Goal: Task Accomplishment & Management: Manage account settings

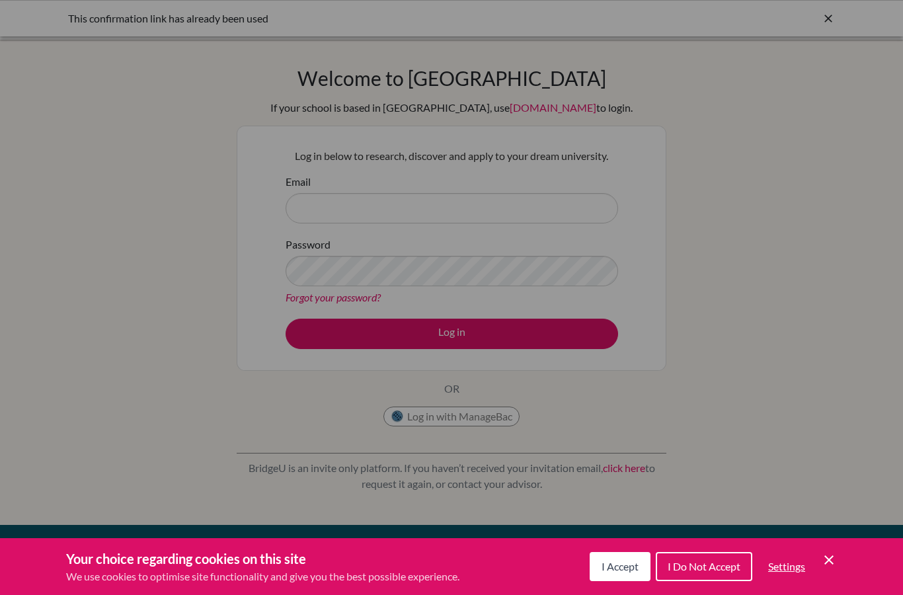
click at [616, 571] on span "I Accept" at bounding box center [620, 566] width 37 height 13
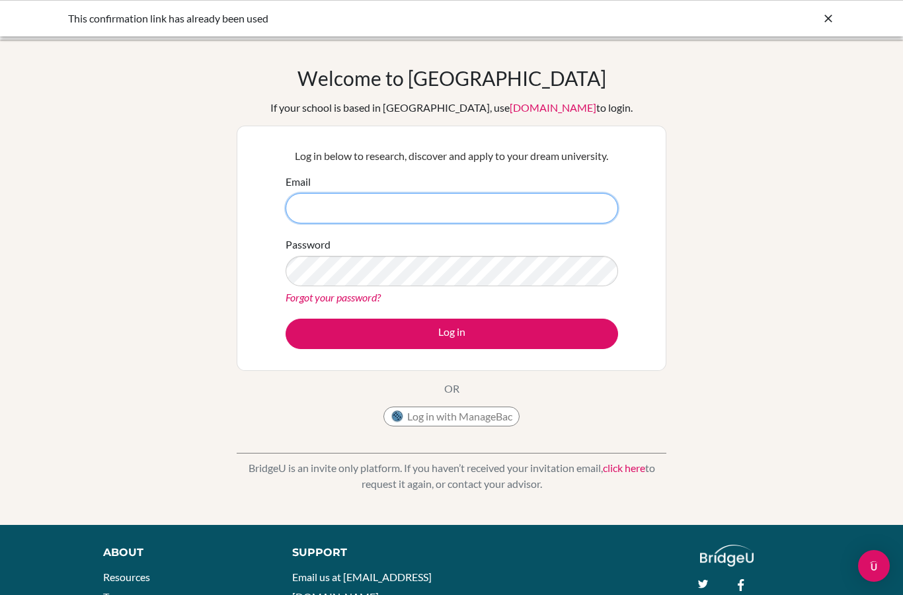
click at [503, 200] on input "Email" at bounding box center [452, 208] width 333 height 30
click at [384, 211] on input "audvg.sugiantc@gmail.com" at bounding box center [452, 208] width 333 height 30
click at [317, 210] on input "audvg.sugiantc@gmail.com" at bounding box center [452, 208] width 333 height 30
type input "@gmail.com"
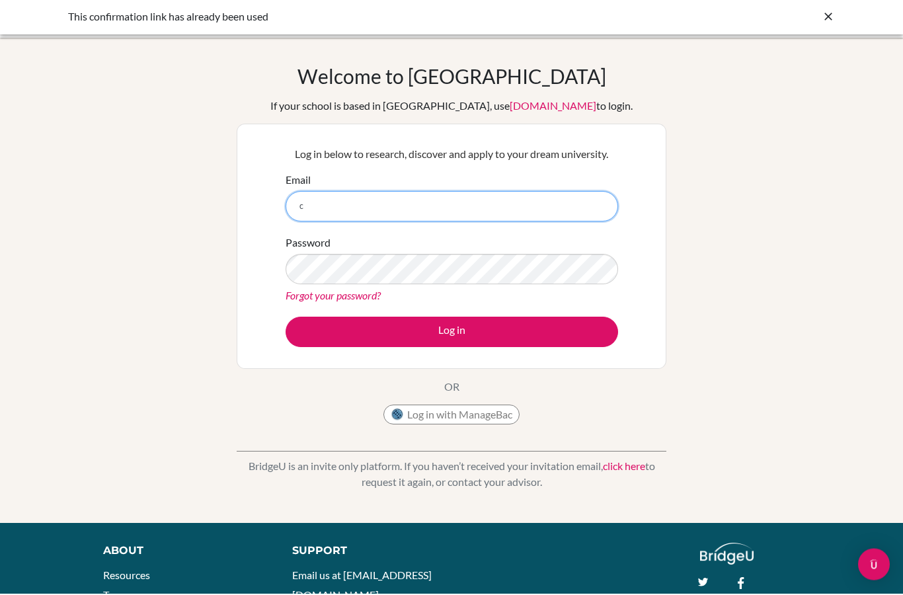
type input "c"
click at [339, 210] on input "Audrey" at bounding box center [452, 208] width 333 height 30
click at [363, 205] on input "Audrey" at bounding box center [452, 208] width 333 height 30
click at [382, 199] on input "sugianto@" at bounding box center [452, 208] width 333 height 30
click at [381, 198] on input "sugianto@" at bounding box center [452, 208] width 333 height 30
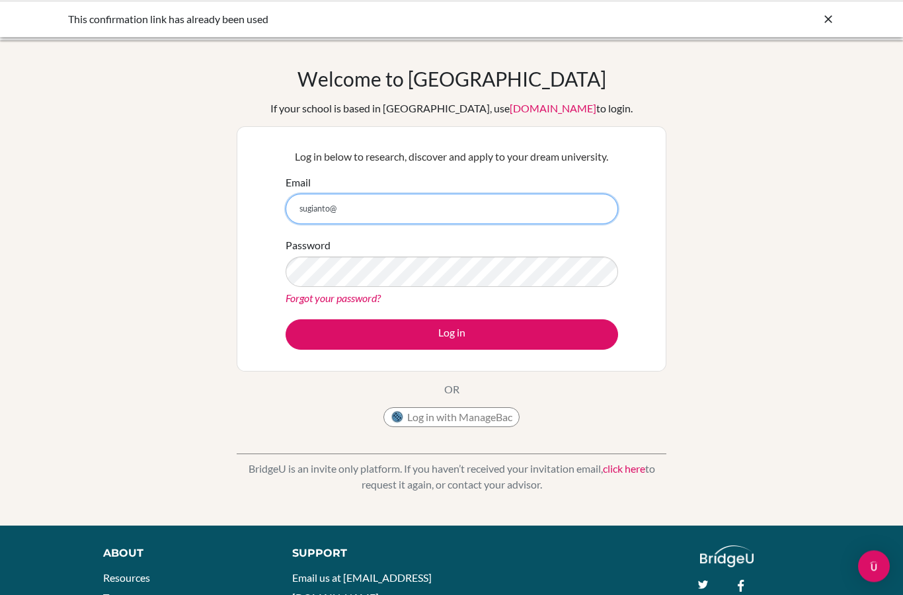
click at [452, 333] on button "Log in" at bounding box center [452, 334] width 333 height 30
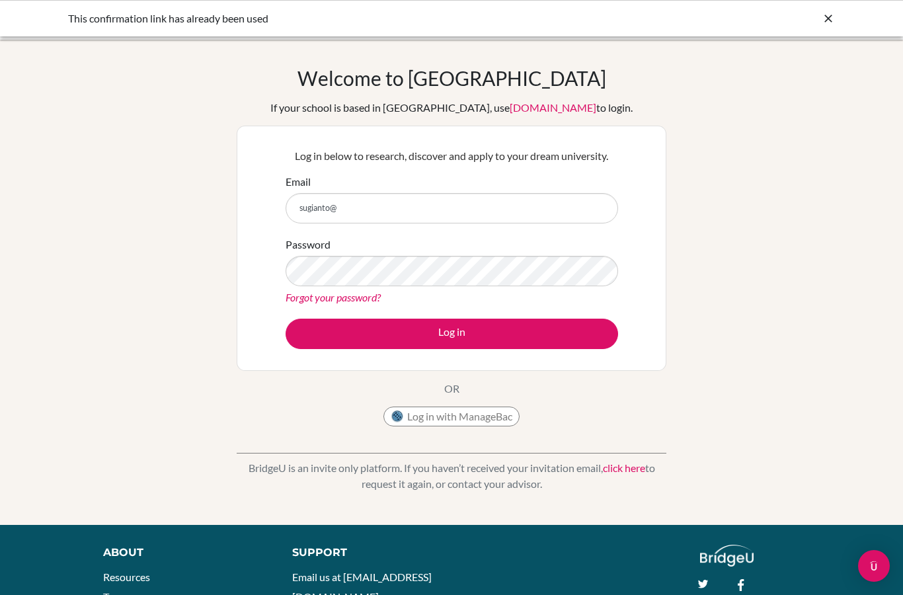
click at [828, 161] on div "Welcome to BridgeU If your school is based in China, use app.bridge-u.com.cn to…" at bounding box center [451, 282] width 903 height 432
click at [331, 212] on input "sugianto@" at bounding box center [452, 208] width 333 height 30
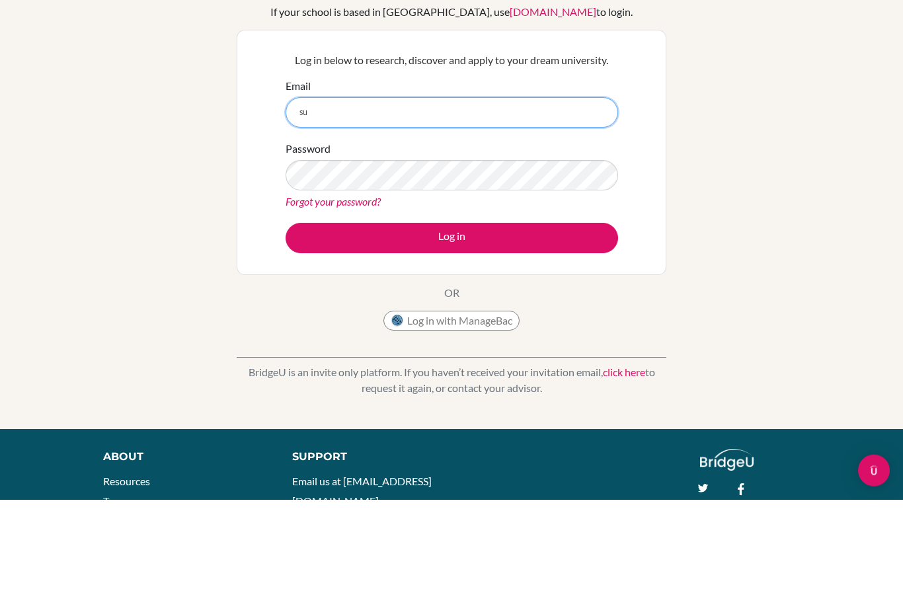
type input "s"
type input "audrey.sugianto@springfieldschool.online"
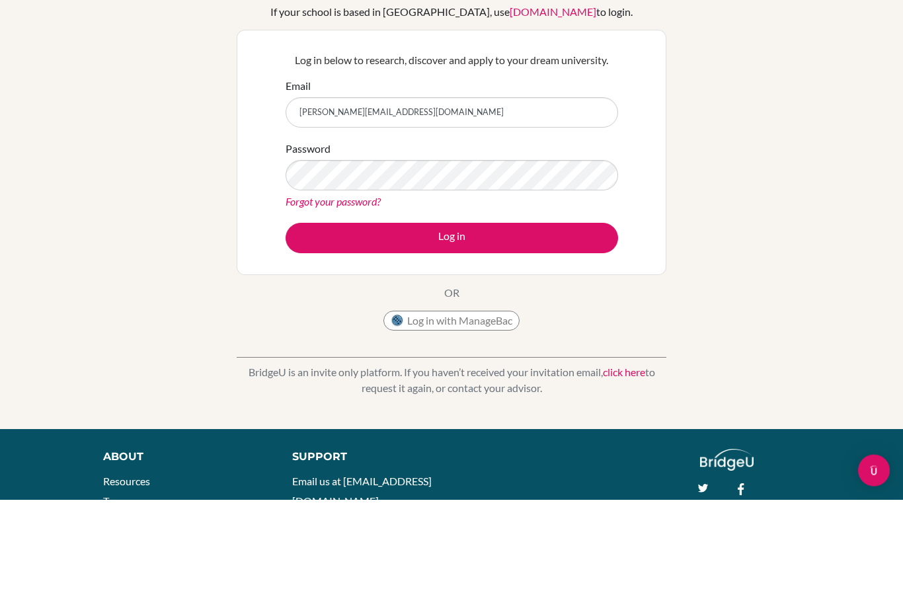
click at [807, 159] on div "Welcome to BridgeU If your school is based in China, use app.bridge-u.com.cn to…" at bounding box center [451, 282] width 903 height 432
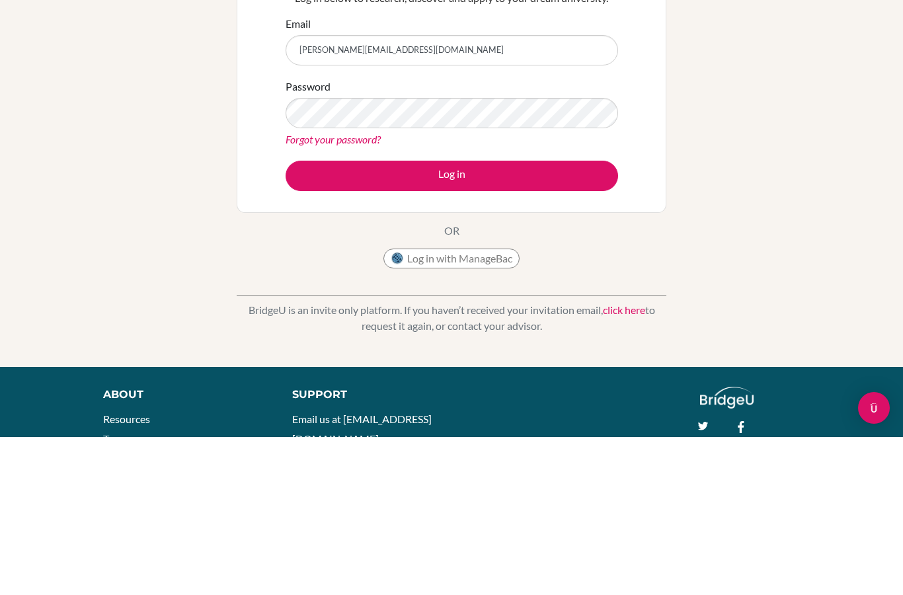
click at [534, 319] on button "Log in" at bounding box center [452, 334] width 333 height 30
click at [552, 319] on button "Log in" at bounding box center [452, 334] width 333 height 30
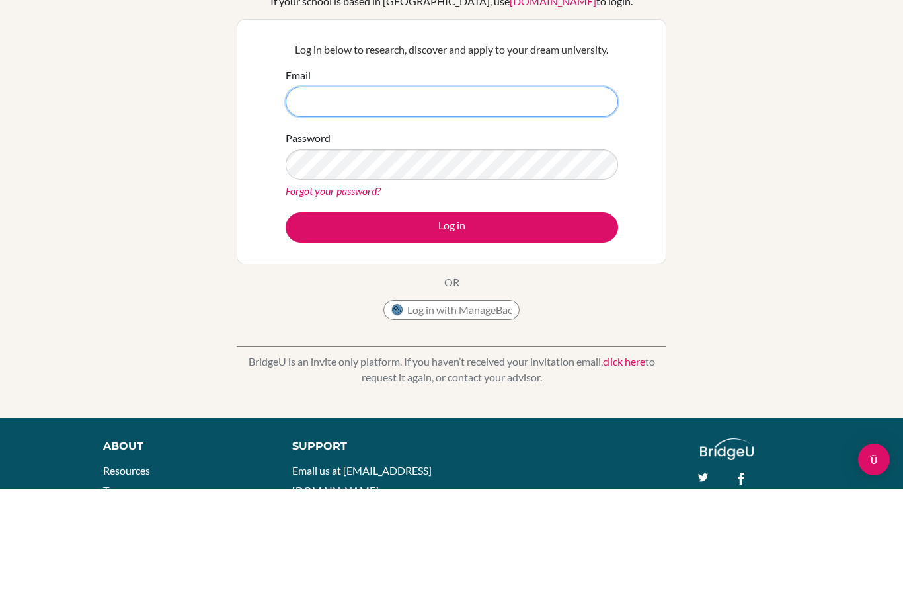
click at [533, 193] on input "Email" at bounding box center [452, 208] width 333 height 30
type input "[PERSON_NAME][EMAIL_ADDRESS][DOMAIN_NAME]"
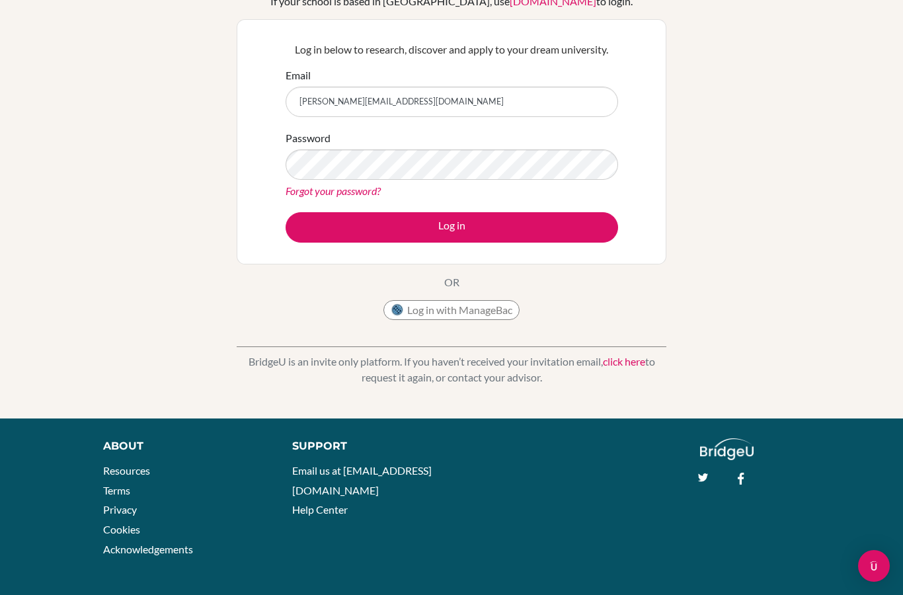
click at [556, 217] on button "Log in" at bounding box center [452, 227] width 333 height 30
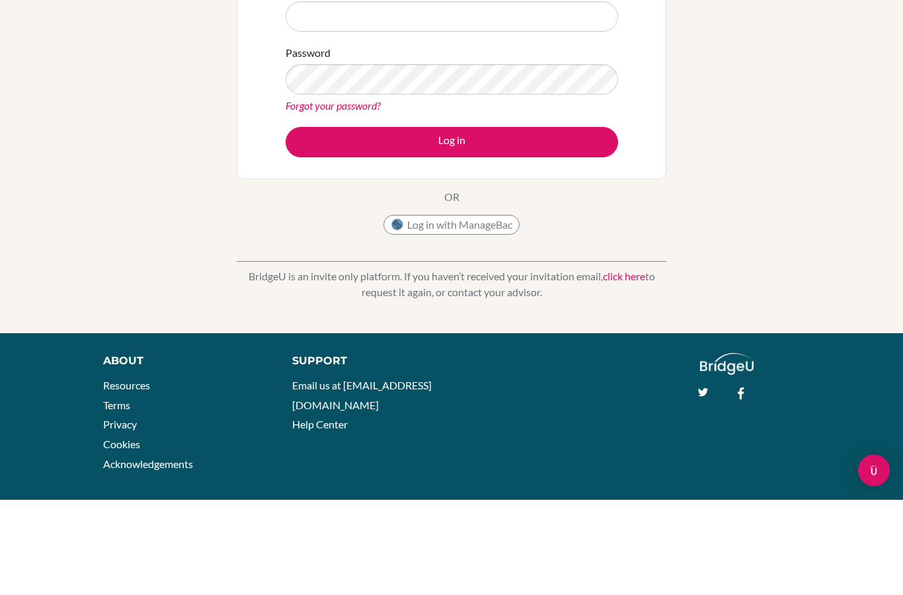
scroll to position [96, 0]
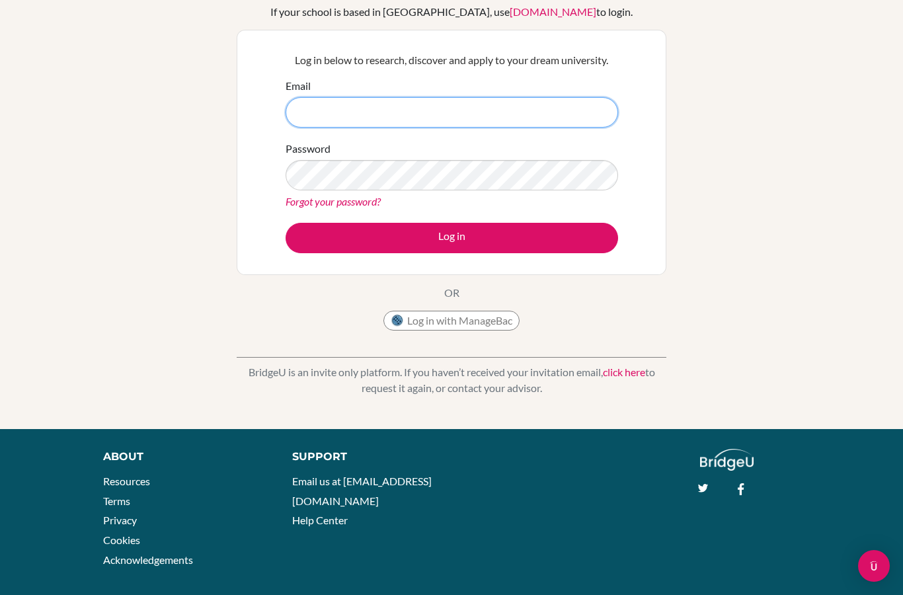
click at [560, 115] on input "Email" at bounding box center [452, 112] width 333 height 30
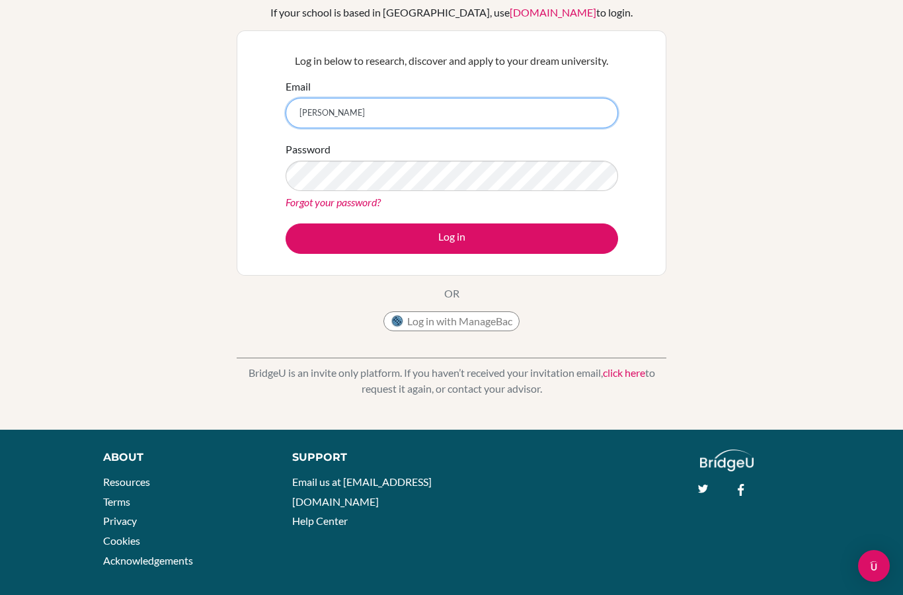
type input "[PERSON_NAME][EMAIL_ADDRESS][DOMAIN_NAME]"
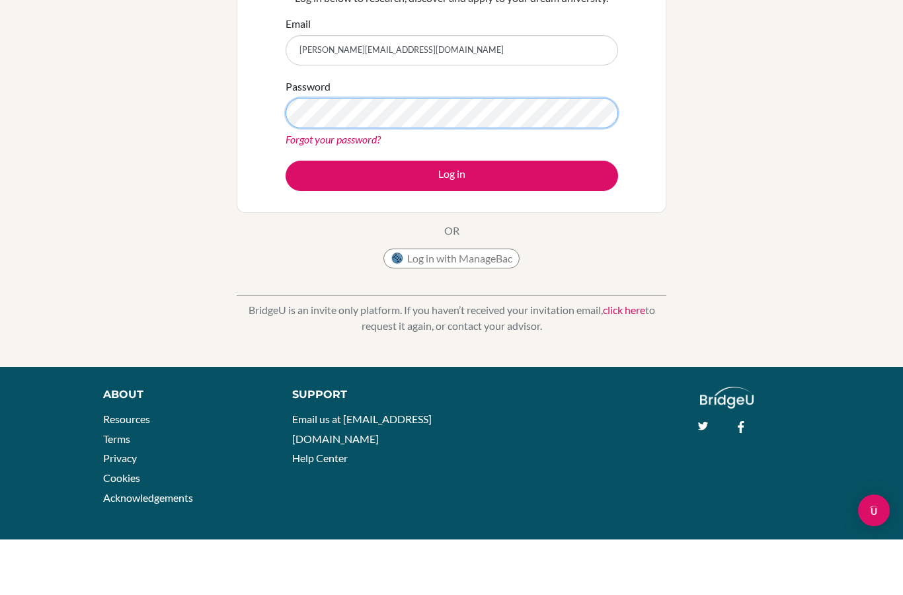
scroll to position [108, 0]
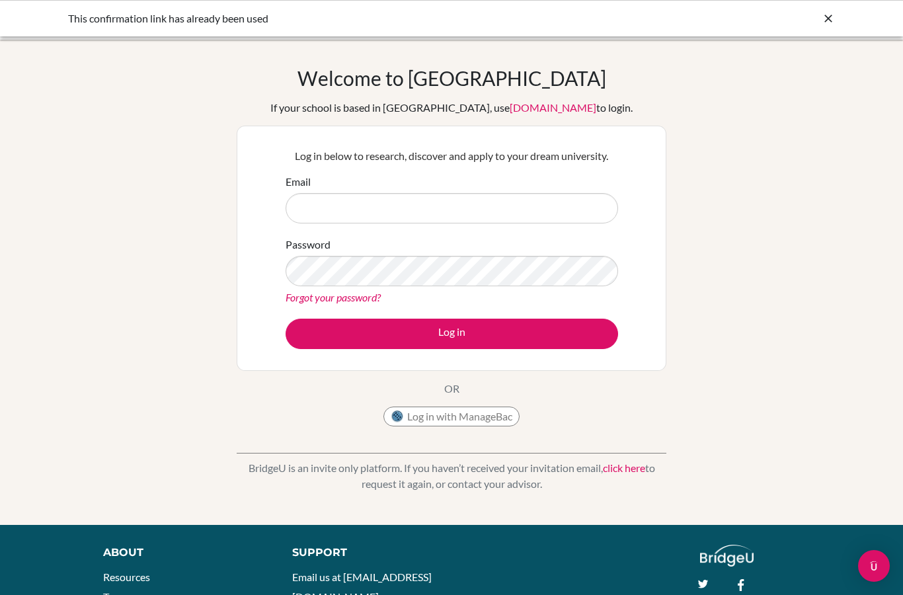
click at [549, 209] on input "Email" at bounding box center [452, 208] width 333 height 30
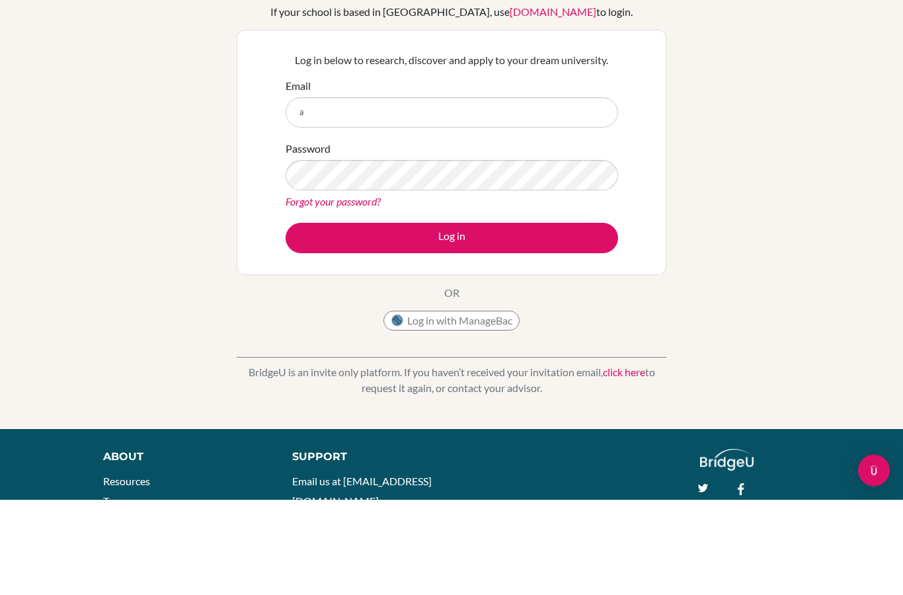
type input "[PERSON_NAME][EMAIL_ADDRESS][DOMAIN_NAME]"
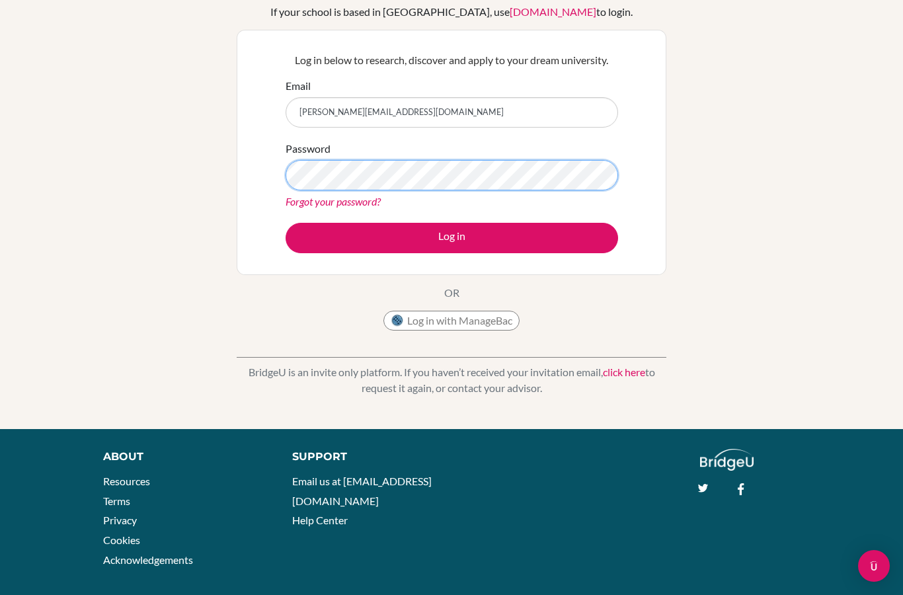
scroll to position [95, 0]
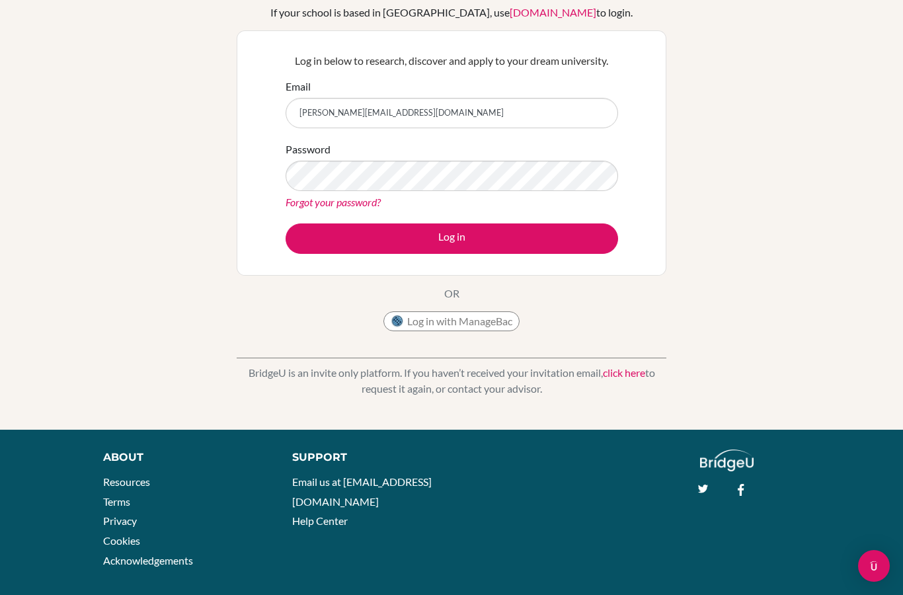
click at [807, 143] on div "Welcome to [GEOGRAPHIC_DATA] If your school is based in [GEOGRAPHIC_DATA], use …" at bounding box center [451, 187] width 903 height 432
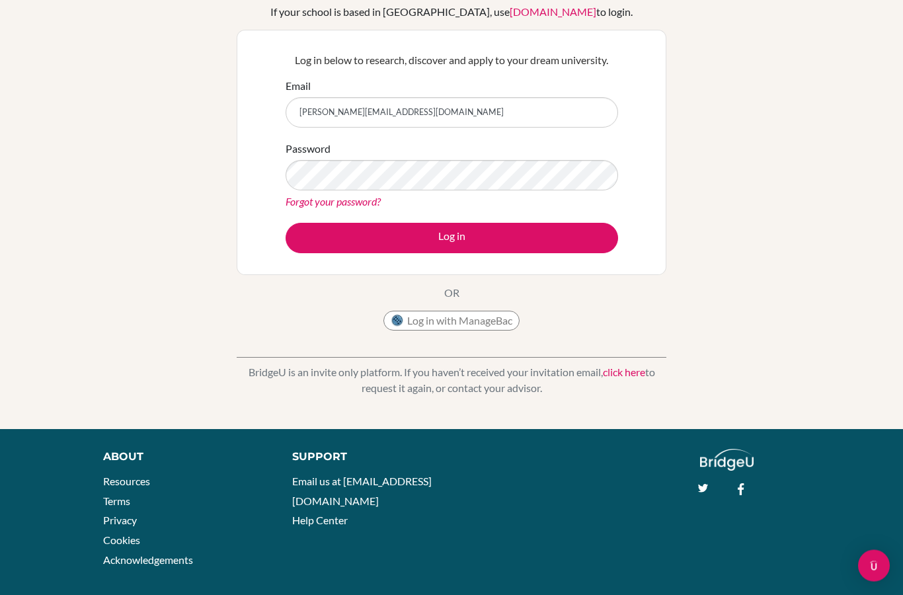
click at [516, 235] on button "Log in" at bounding box center [452, 239] width 333 height 30
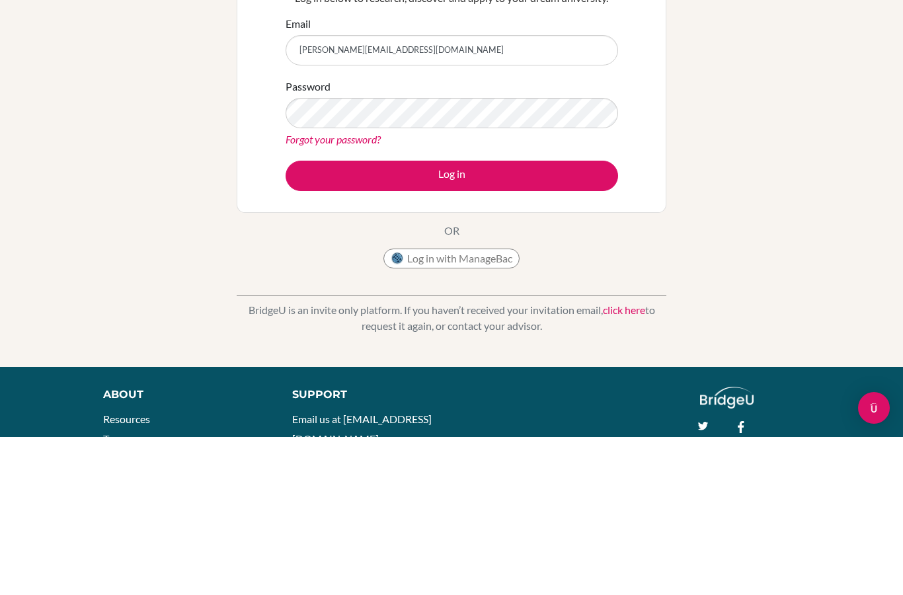
scroll to position [108, 0]
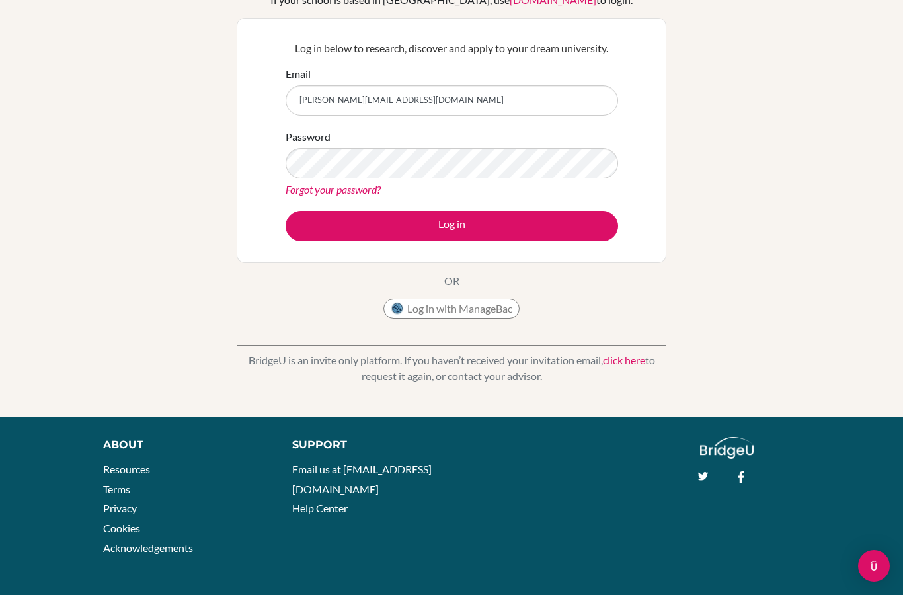
click at [330, 221] on button "Log in" at bounding box center [452, 226] width 333 height 30
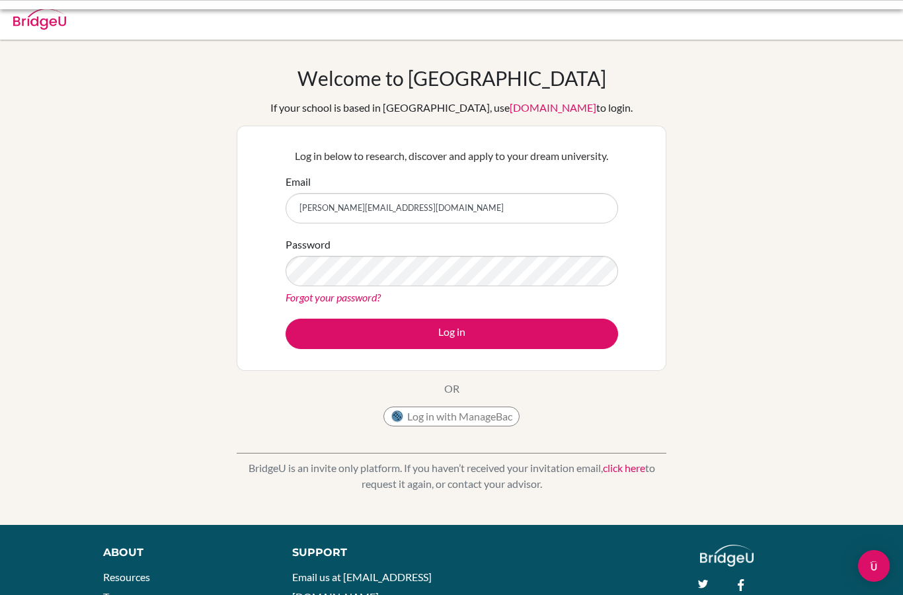
scroll to position [-4, 0]
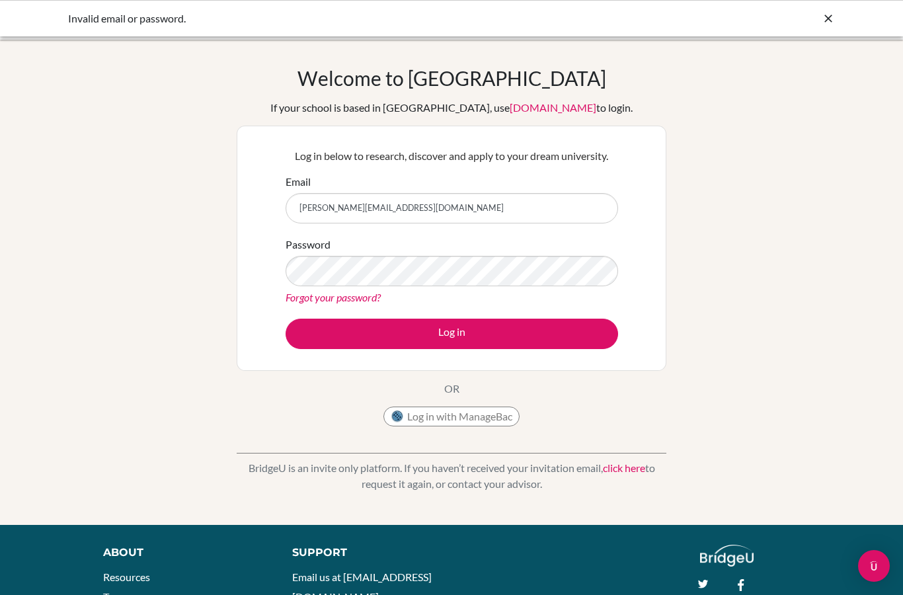
click at [296, 301] on link "Forgot your password?" at bounding box center [333, 297] width 95 height 13
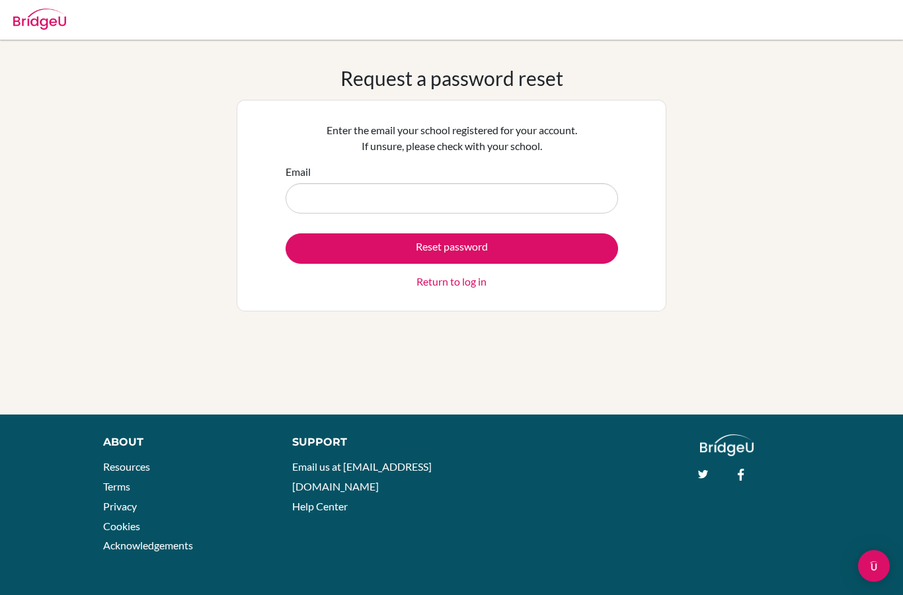
click at [457, 284] on link "Return to log in" at bounding box center [452, 282] width 70 height 16
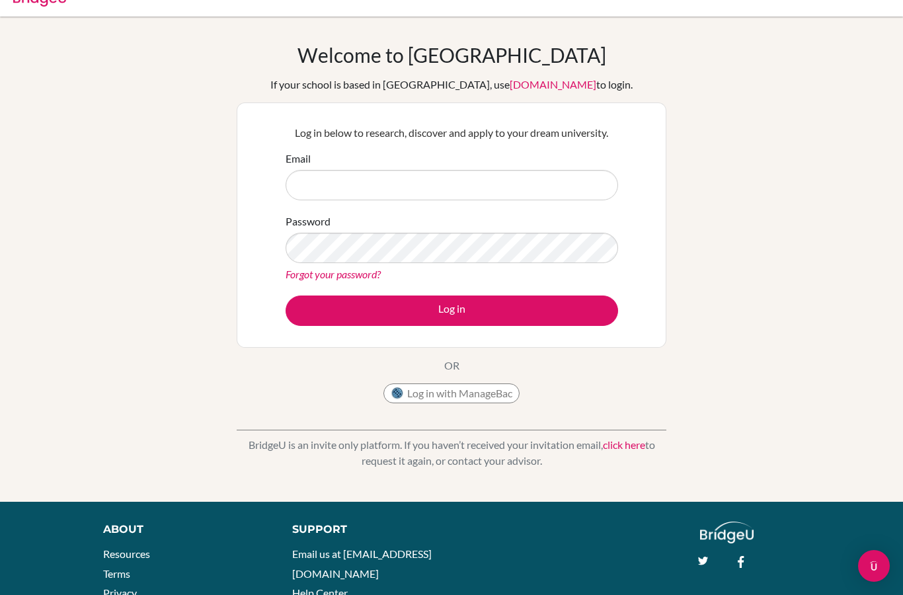
scroll to position [22, 0]
click at [520, 194] on input "Email" at bounding box center [452, 186] width 333 height 30
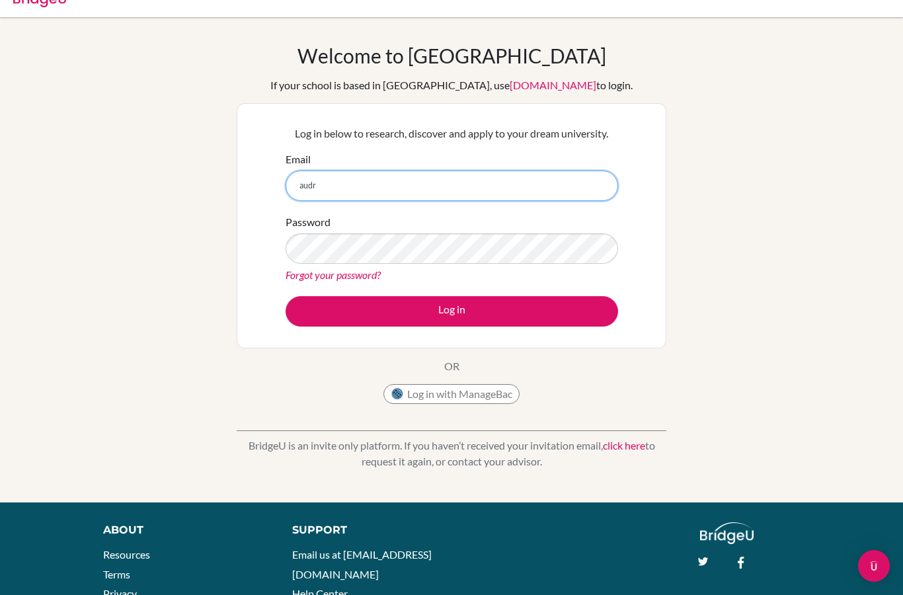
type input "audrey.sugianto@springfieldschool.online"
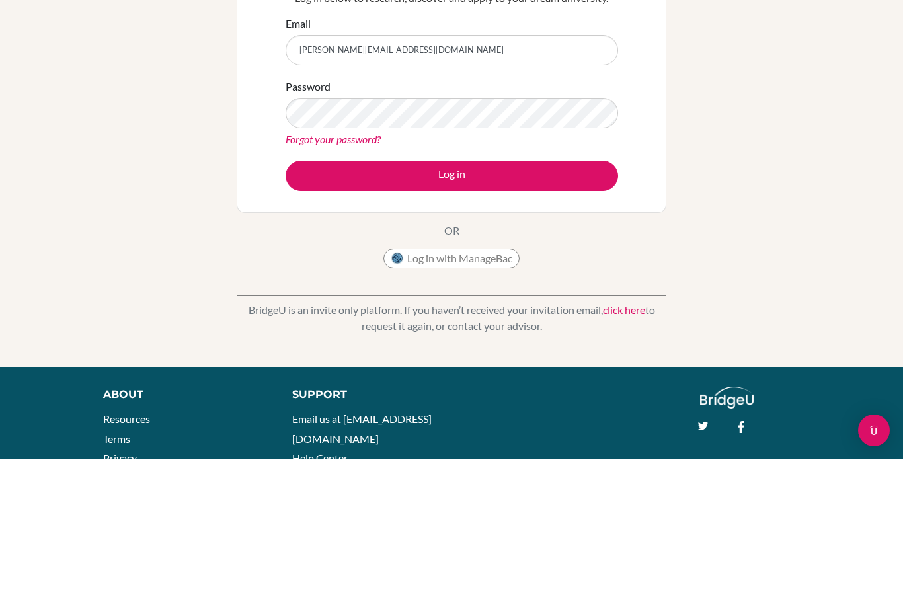
click at [335, 268] on link "Forgot your password?" at bounding box center [333, 274] width 95 height 13
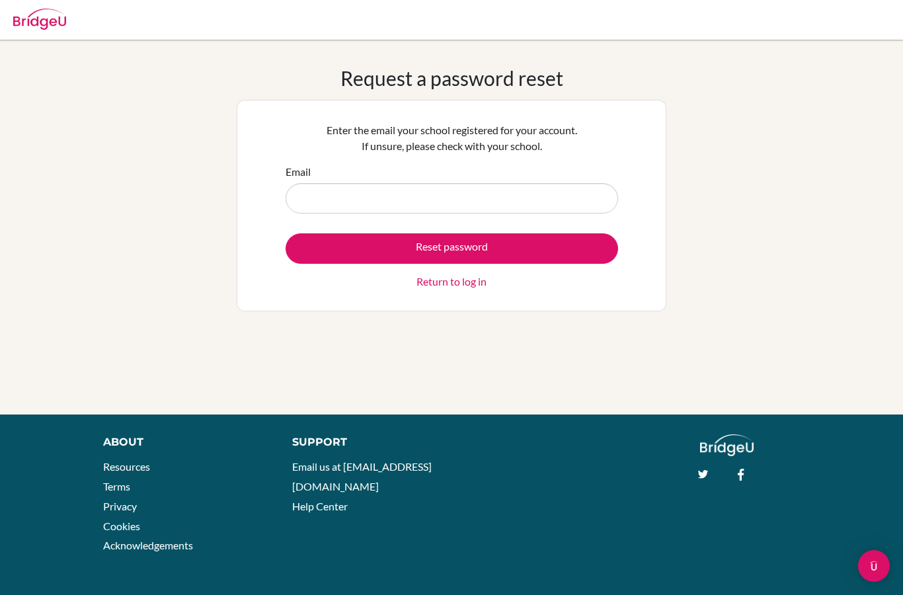
scroll to position [86, 0]
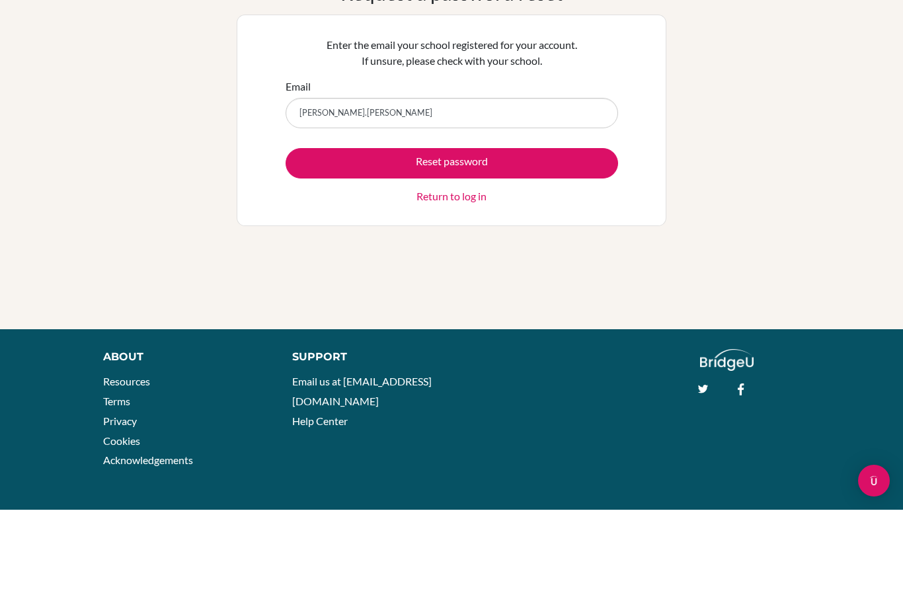
type input "[PERSON_NAME][EMAIL_ADDRESS][DOMAIN_NAME]"
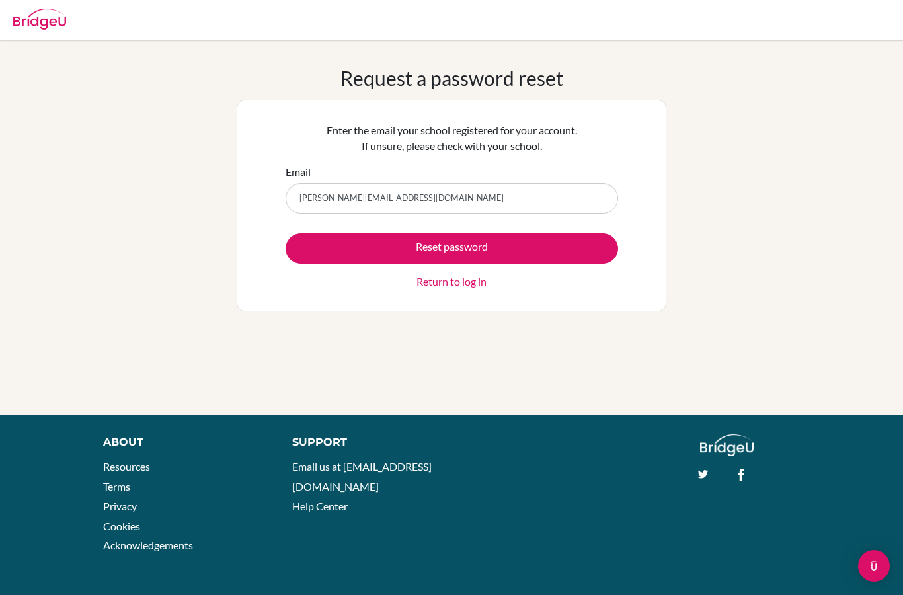
click at [565, 253] on button "Reset password" at bounding box center [452, 248] width 333 height 30
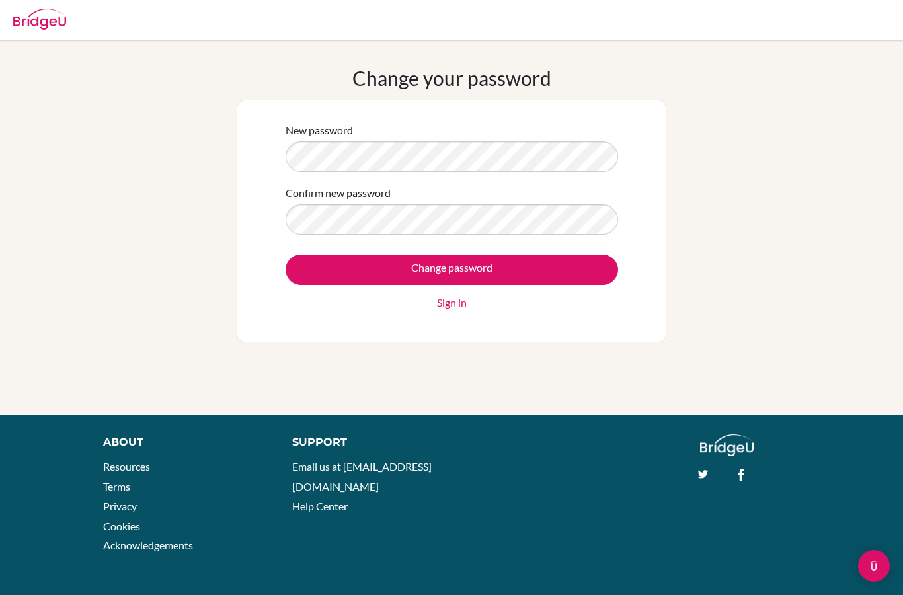
click at [708, 137] on div "Change your password New password Confirm new password Change password Sign in" at bounding box center [451, 227] width 903 height 322
click at [565, 269] on input "Change password" at bounding box center [452, 270] width 333 height 30
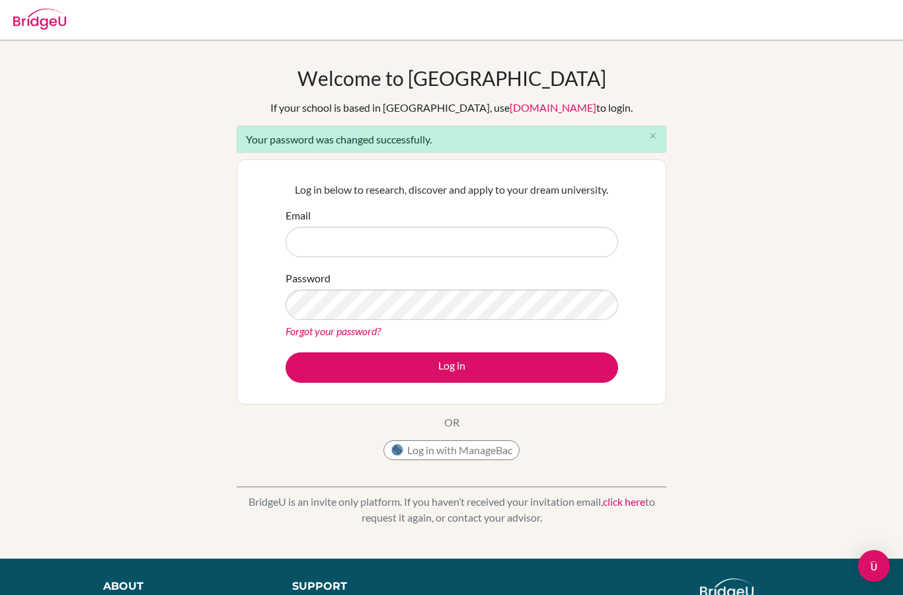
click at [527, 244] on input "Email" at bounding box center [452, 242] width 333 height 30
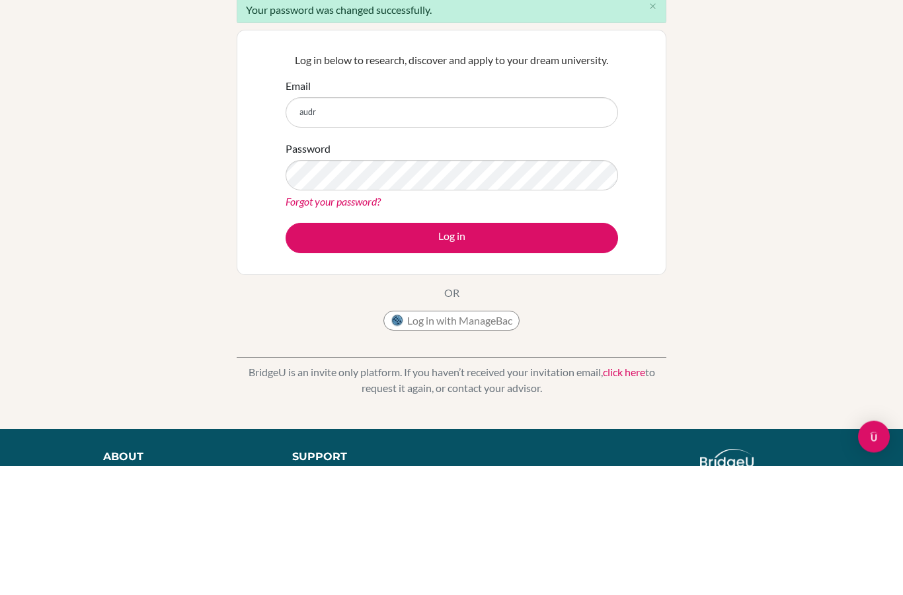
type input "[PERSON_NAME][EMAIL_ADDRESS][DOMAIN_NAME]"
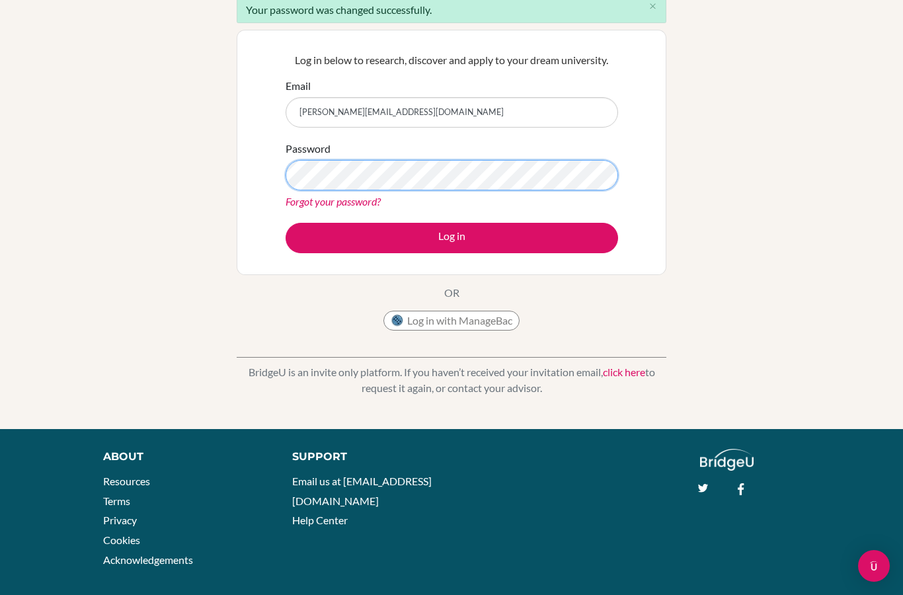
scroll to position [129, 0]
click at [526, 237] on button "Log in" at bounding box center [452, 239] width 333 height 30
